Goal: Information Seeking & Learning: Learn about a topic

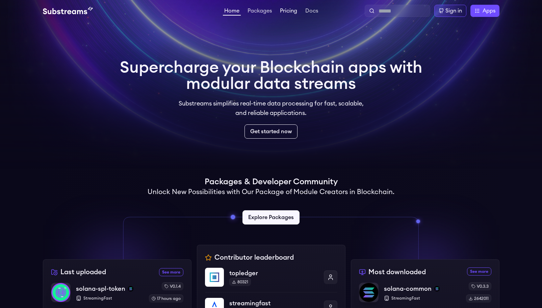
click at [285, 11] on link "Pricing" at bounding box center [289, 11] width 20 height 7
click at [273, 12] on link "Packages" at bounding box center [259, 11] width 27 height 7
click at [267, 13] on link "Packages" at bounding box center [259, 11] width 27 height 7
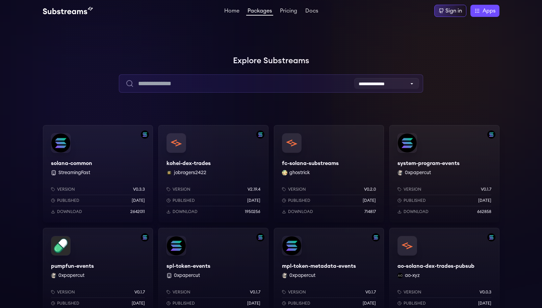
click at [259, 89] on input "text" at bounding box center [271, 83] width 304 height 18
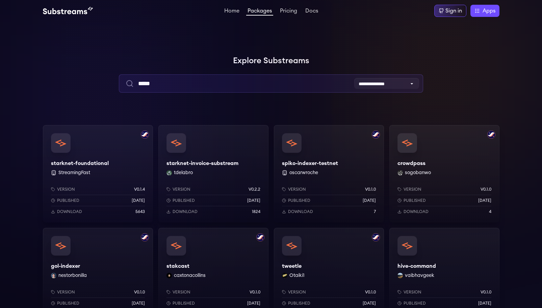
type input "*****"
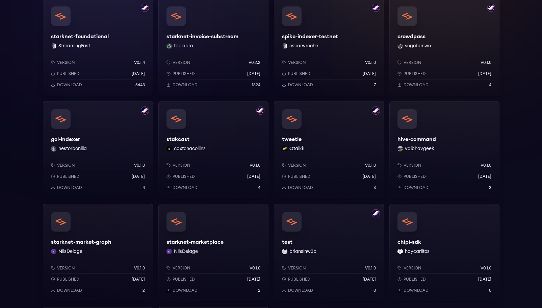
scroll to position [125, 0]
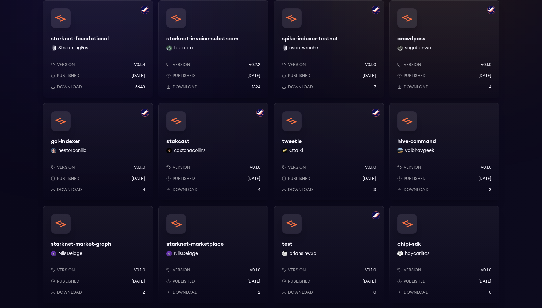
click at [238, 167] on div "Version v0.1.0" at bounding box center [213, 166] width 94 height 5
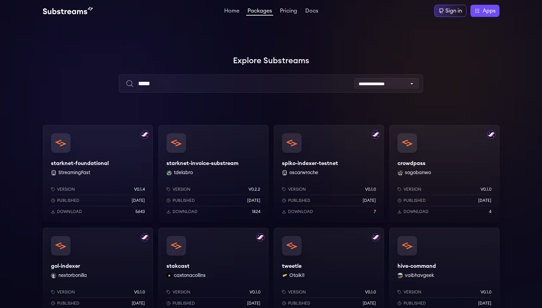
scroll to position [125, 0]
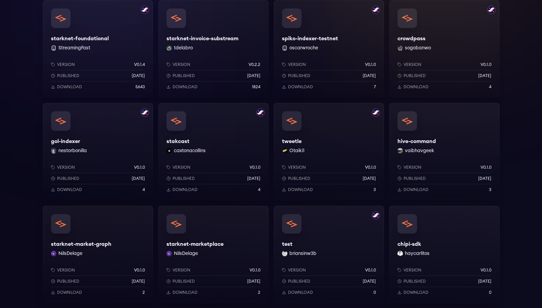
click at [110, 56] on div "Version v0.1.4 Published 11 months ago Download 5643" at bounding box center [98, 74] width 110 height 47
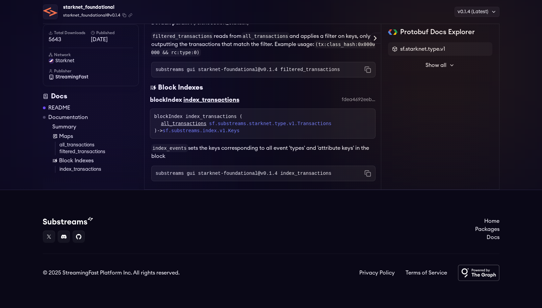
scroll to position [362, 0]
click at [71, 61] on span "starknet" at bounding box center [64, 60] width 19 height 7
